Goal: Complete application form

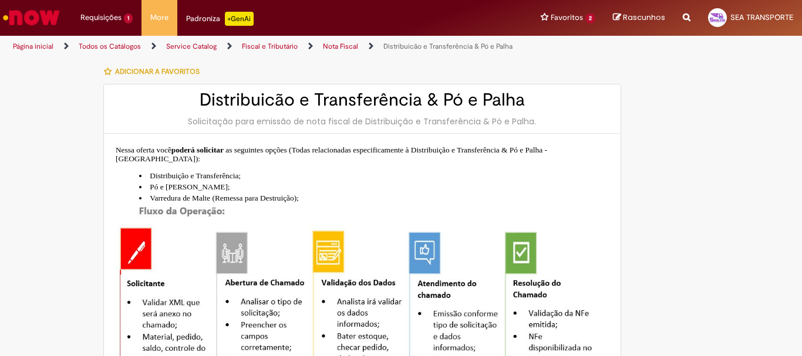
type input "**********"
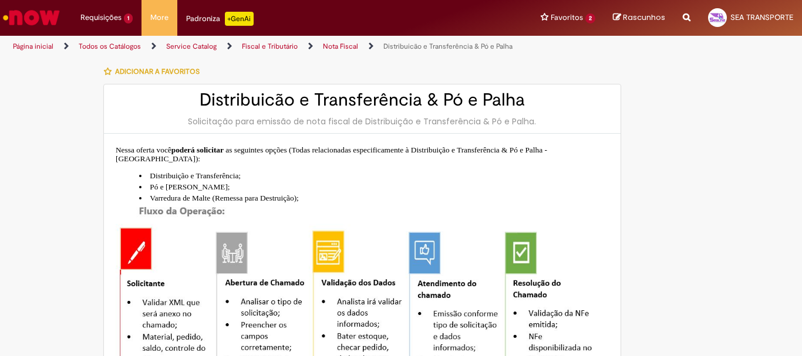
type input "**********"
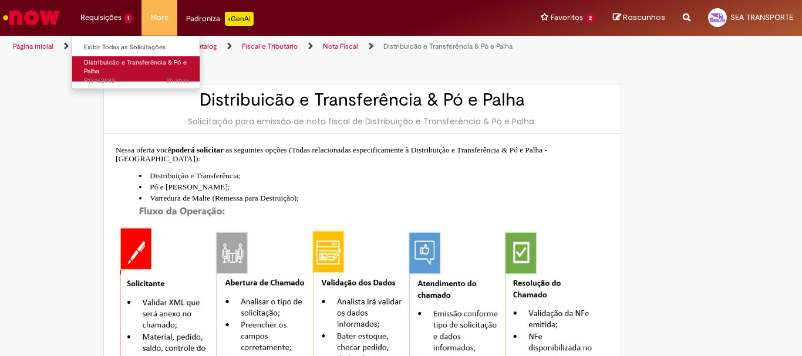
click at [125, 60] on span "Distribuicão e Transferência & Pó e Palha" at bounding box center [135, 67] width 103 height 18
